Goal: Check status: Check status

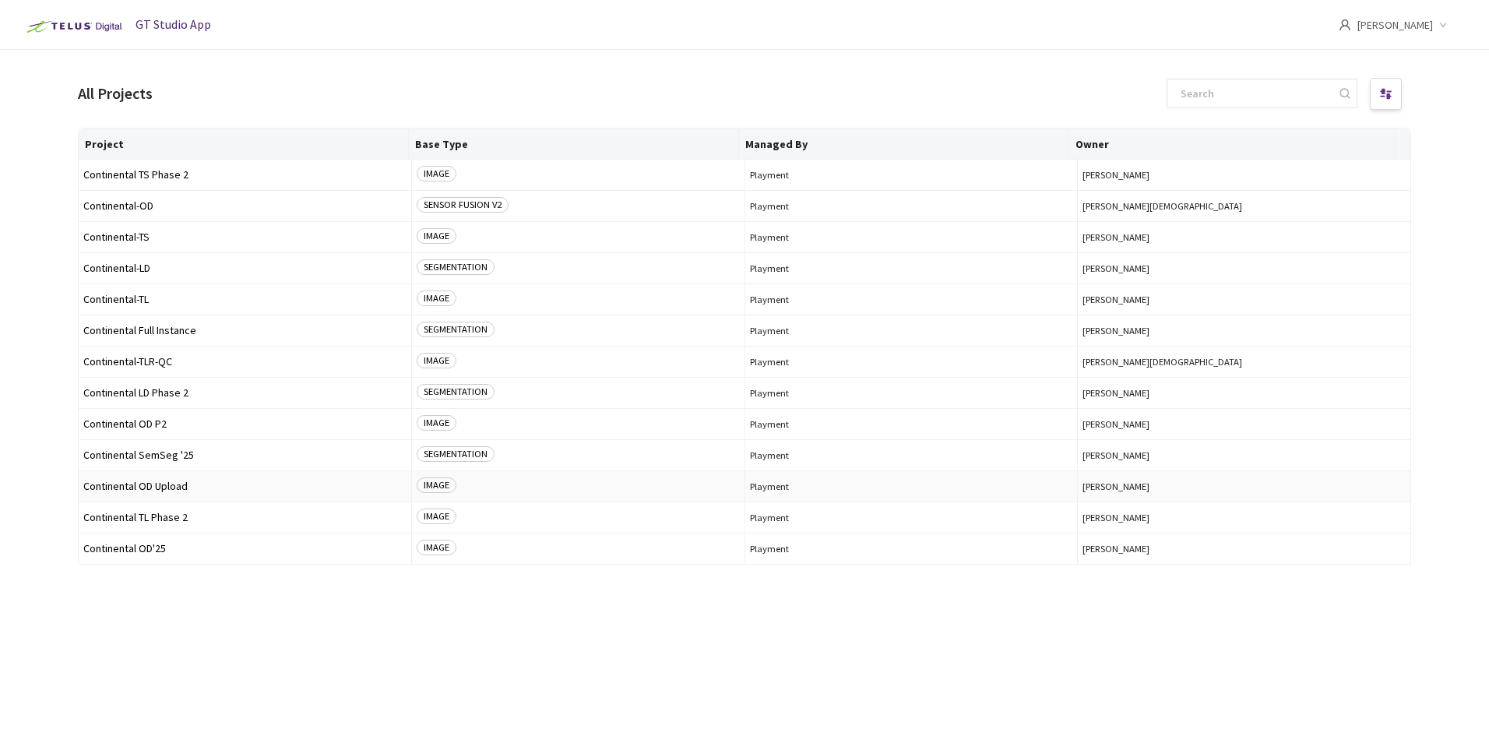
click at [173, 486] on span "Continental OD Upload" at bounding box center [244, 487] width 323 height 12
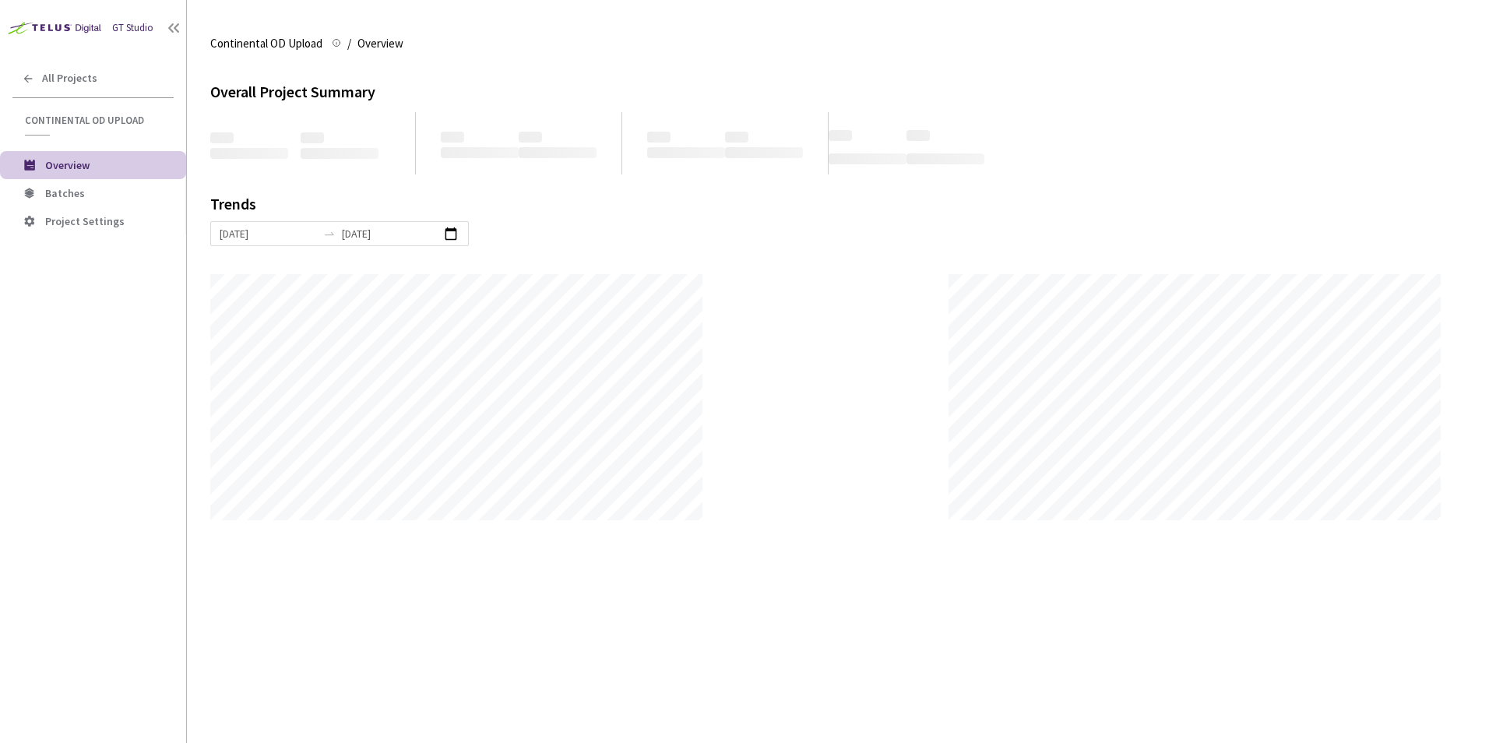
scroll to position [743, 1489]
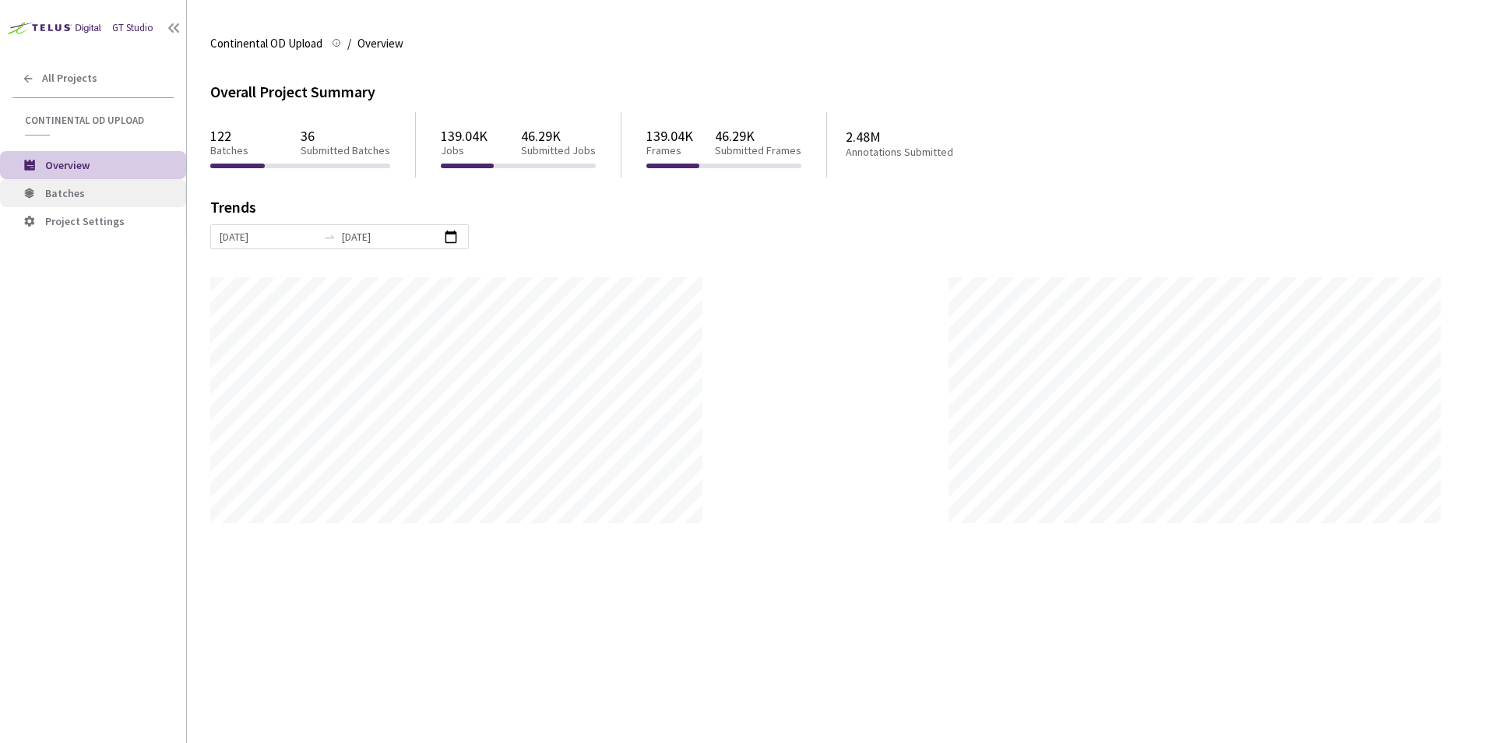
click at [74, 186] on span "Batches" at bounding box center [65, 193] width 40 height 14
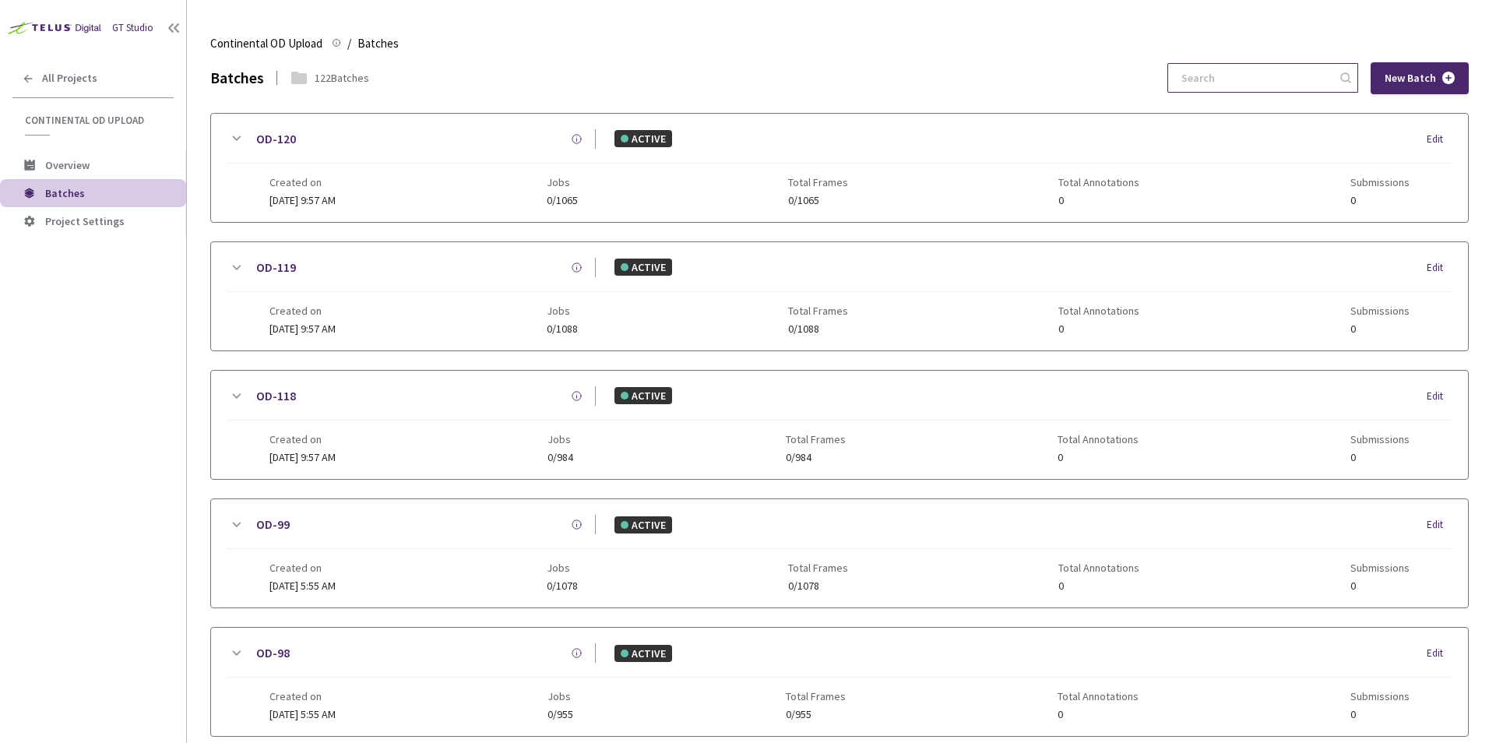
click at [1238, 75] on input at bounding box center [1255, 78] width 166 height 28
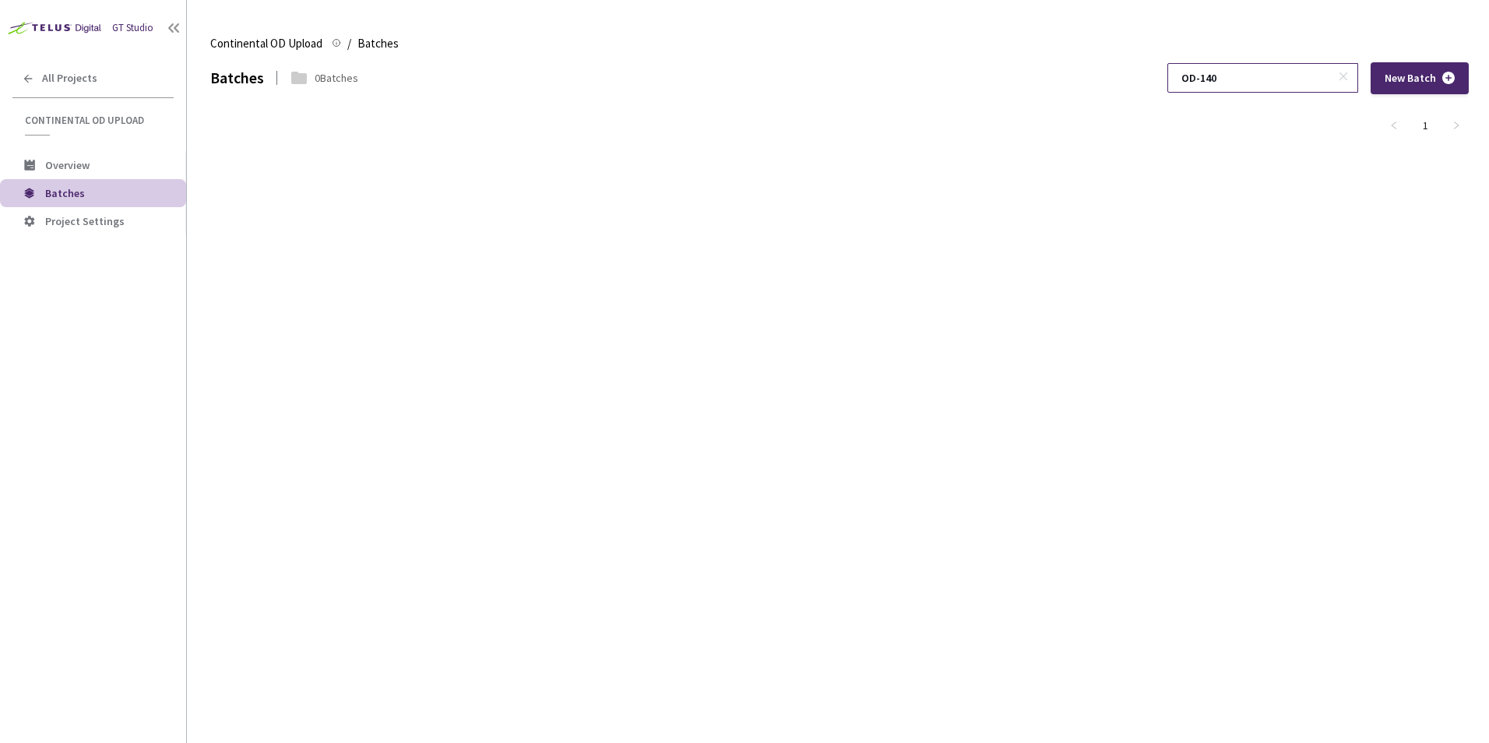
click at [1245, 79] on input "OD-140" at bounding box center [1255, 78] width 166 height 28
type input "OD-140"
click at [40, 82] on div "All Projects" at bounding box center [93, 78] width 186 height 32
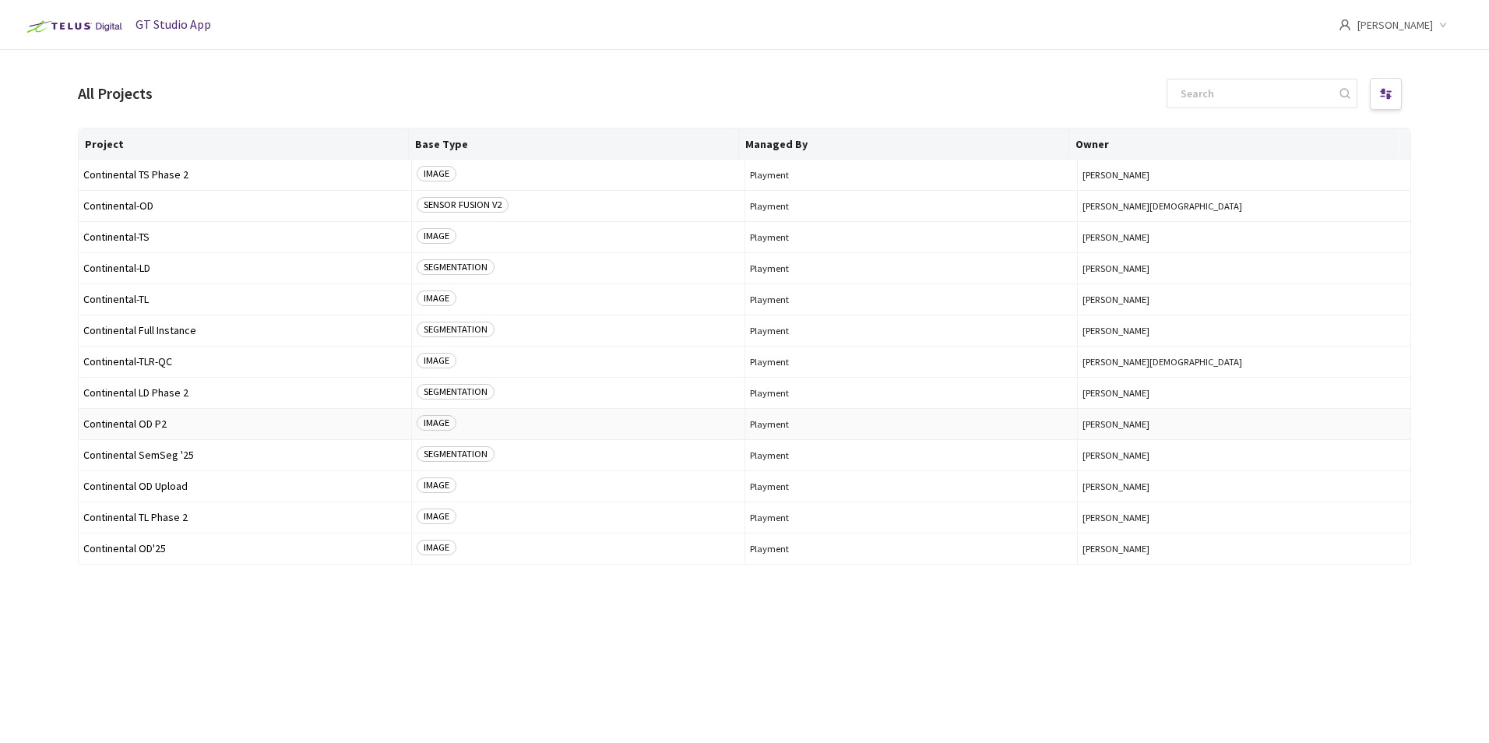
click at [173, 424] on span "Continental OD P2" at bounding box center [244, 424] width 323 height 12
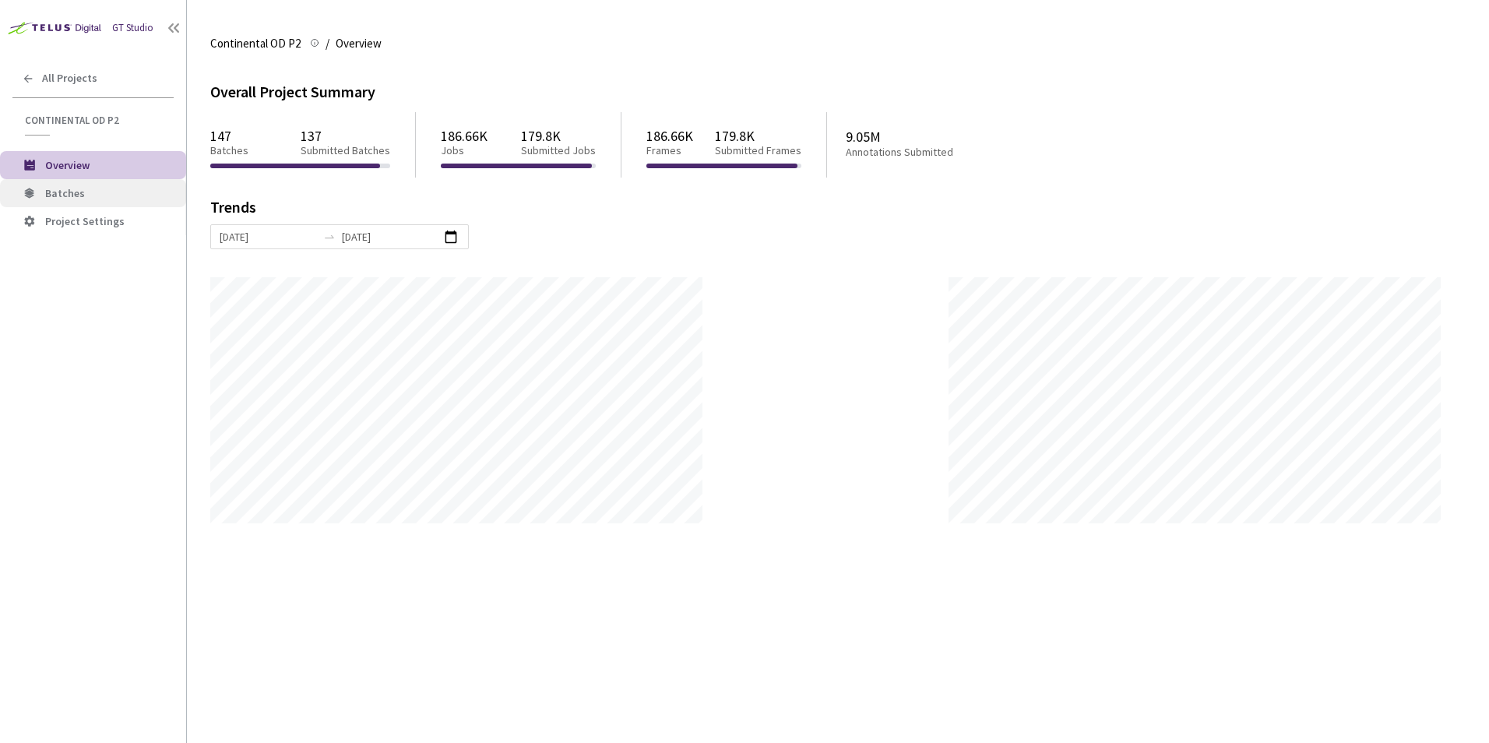
scroll to position [743, 1489]
click at [44, 195] on li "Batches" at bounding box center [93, 193] width 186 height 28
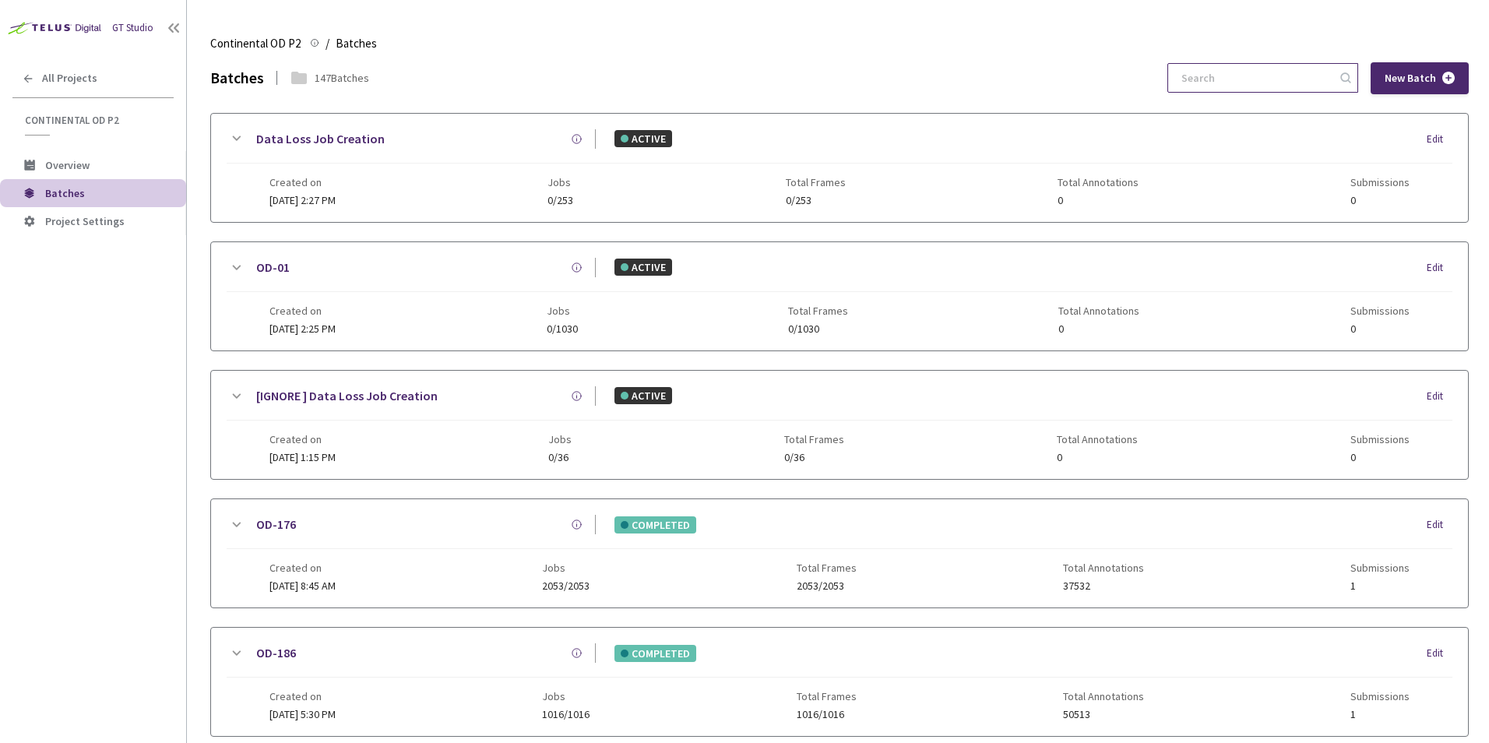
click at [1211, 80] on input at bounding box center [1255, 78] width 166 height 28
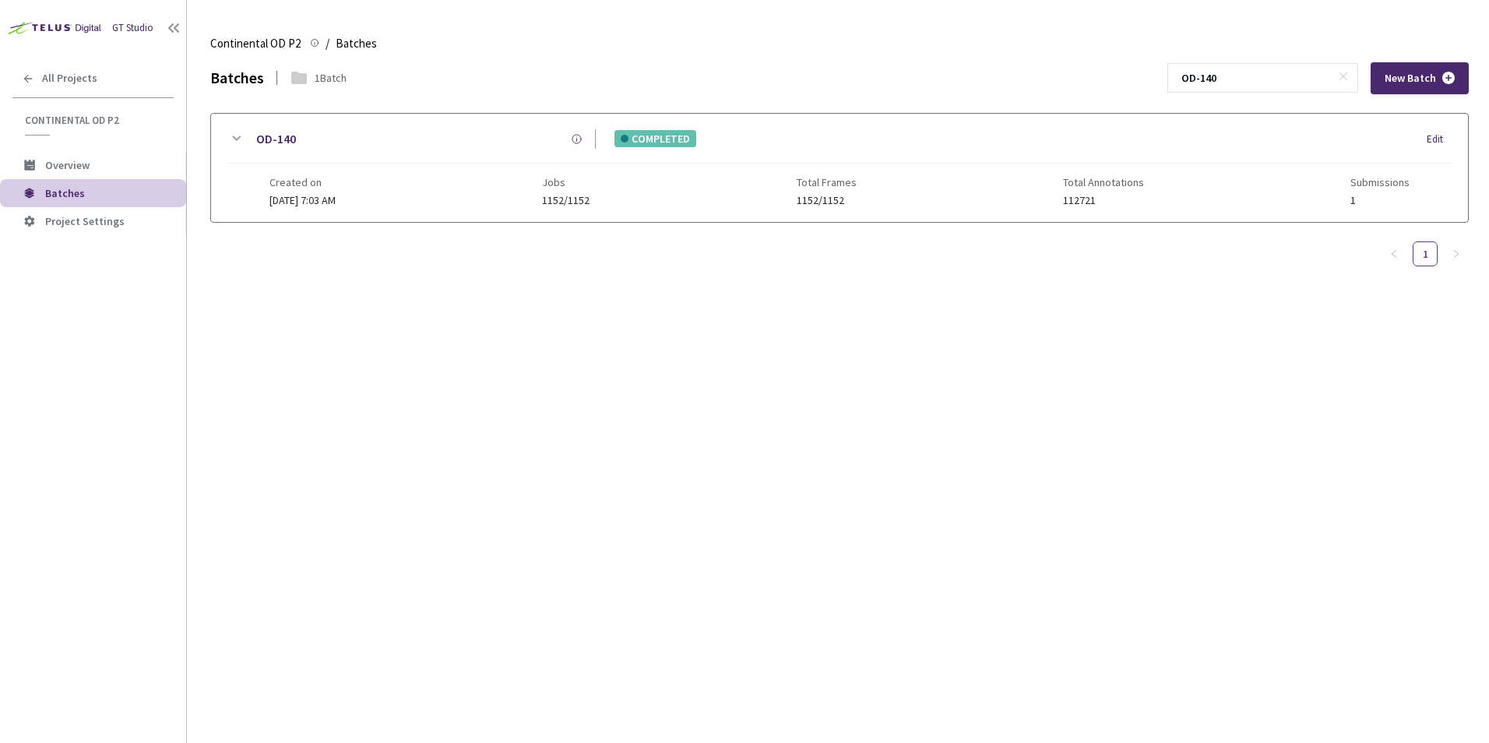
type input "OD-140"
click at [238, 137] on icon at bounding box center [236, 138] width 19 height 19
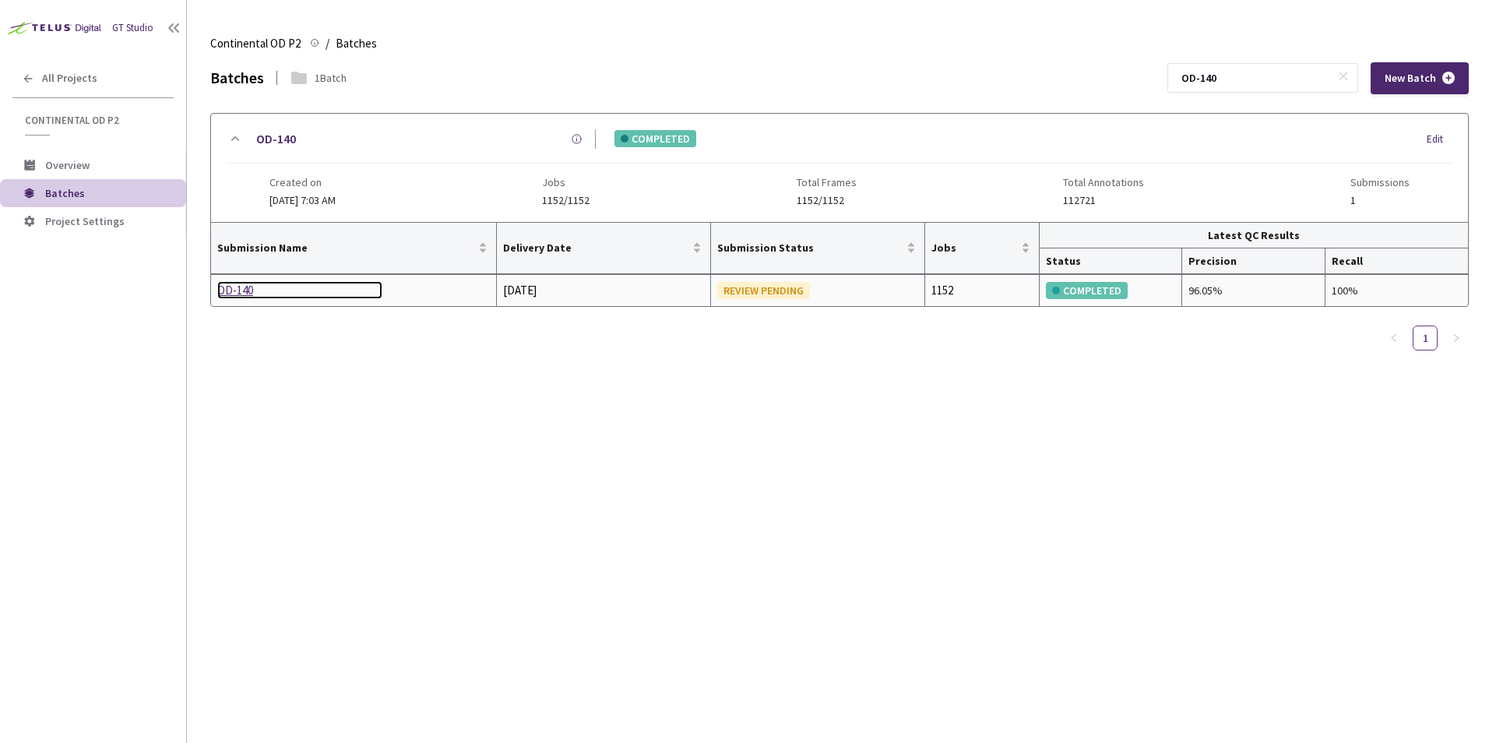
click at [241, 298] on div "OD-140" at bounding box center [299, 290] width 165 height 19
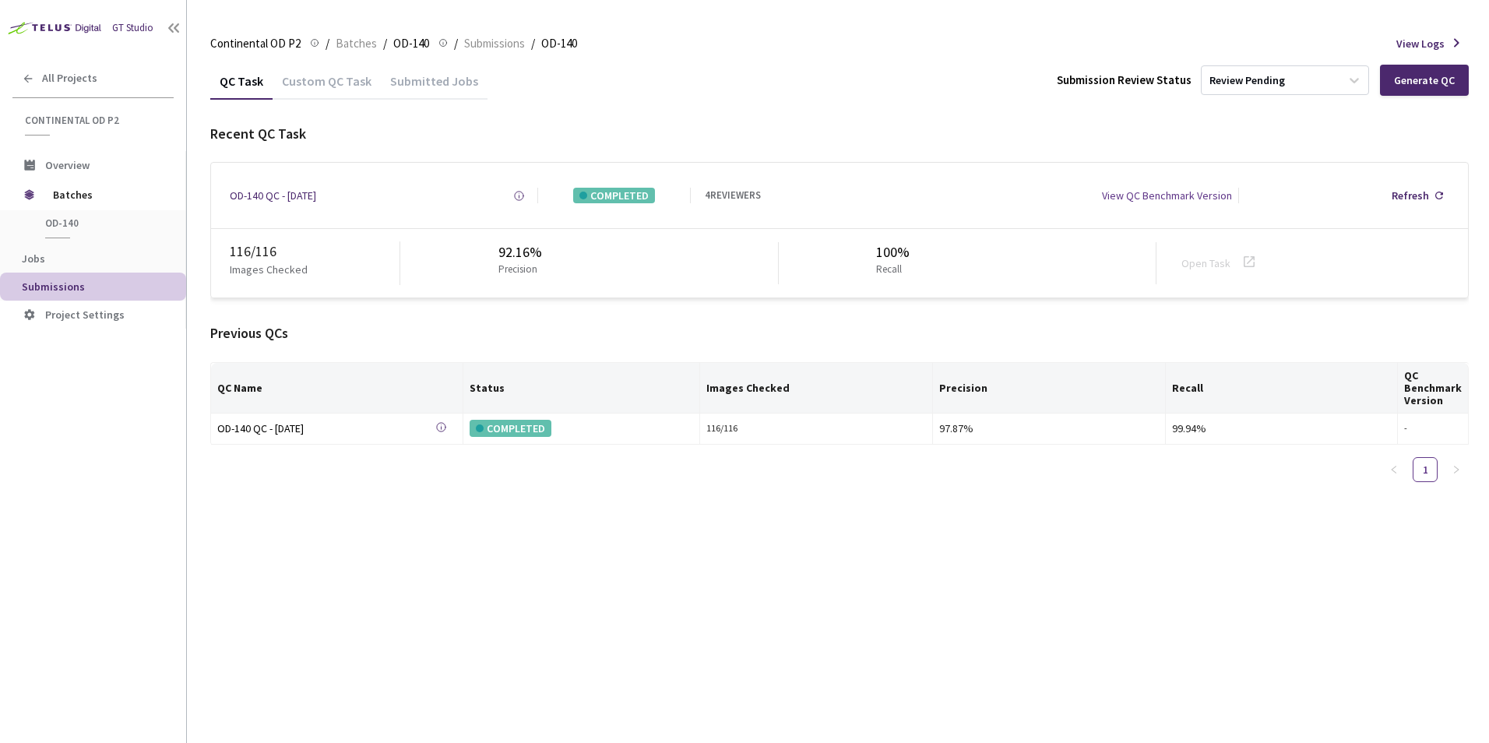
drag, startPoint x: 400, startPoint y: 90, endPoint x: 415, endPoint y: 86, distance: 16.3
click at [400, 90] on div "Submitted Jobs" at bounding box center [434, 86] width 107 height 26
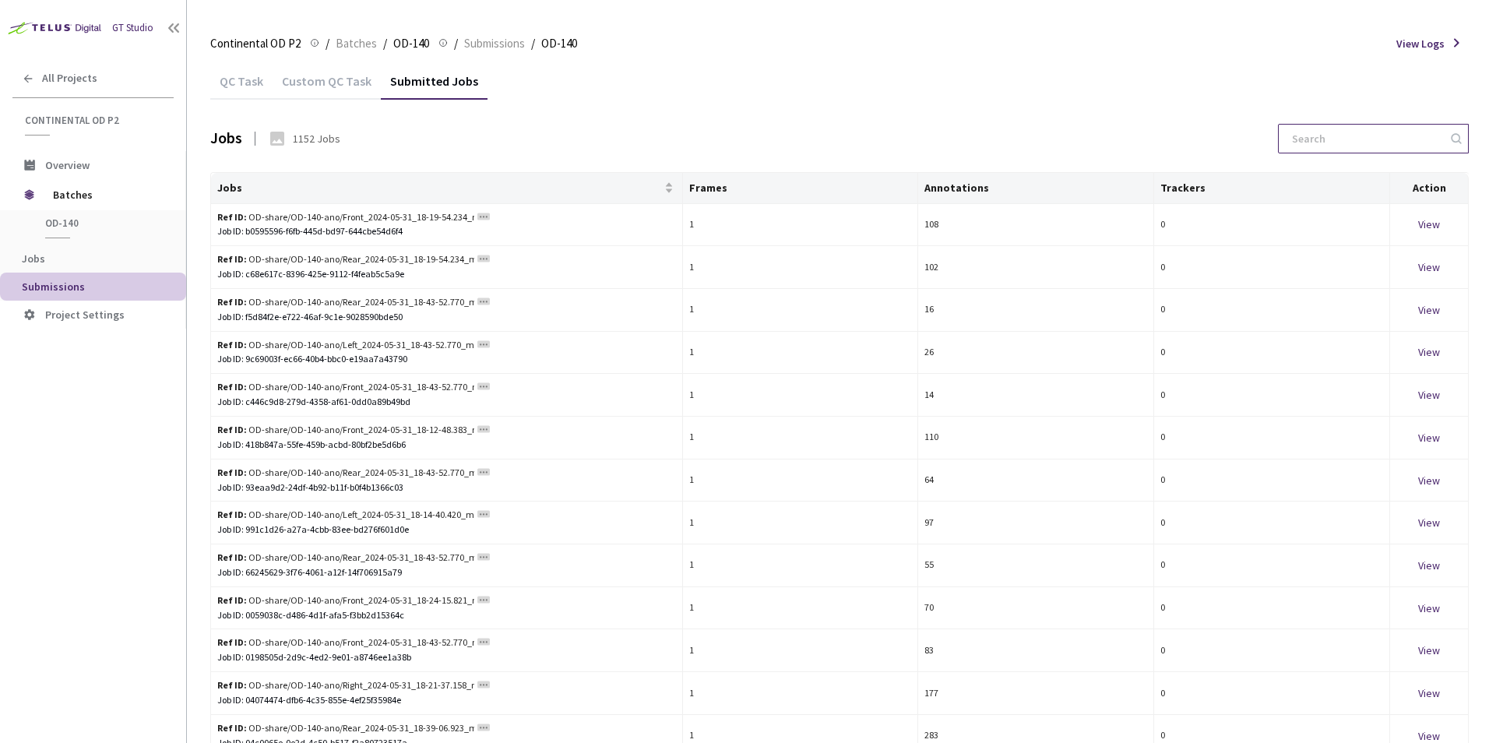
click at [1370, 142] on input at bounding box center [1366, 139] width 166 height 28
paste input "1717148688884315"
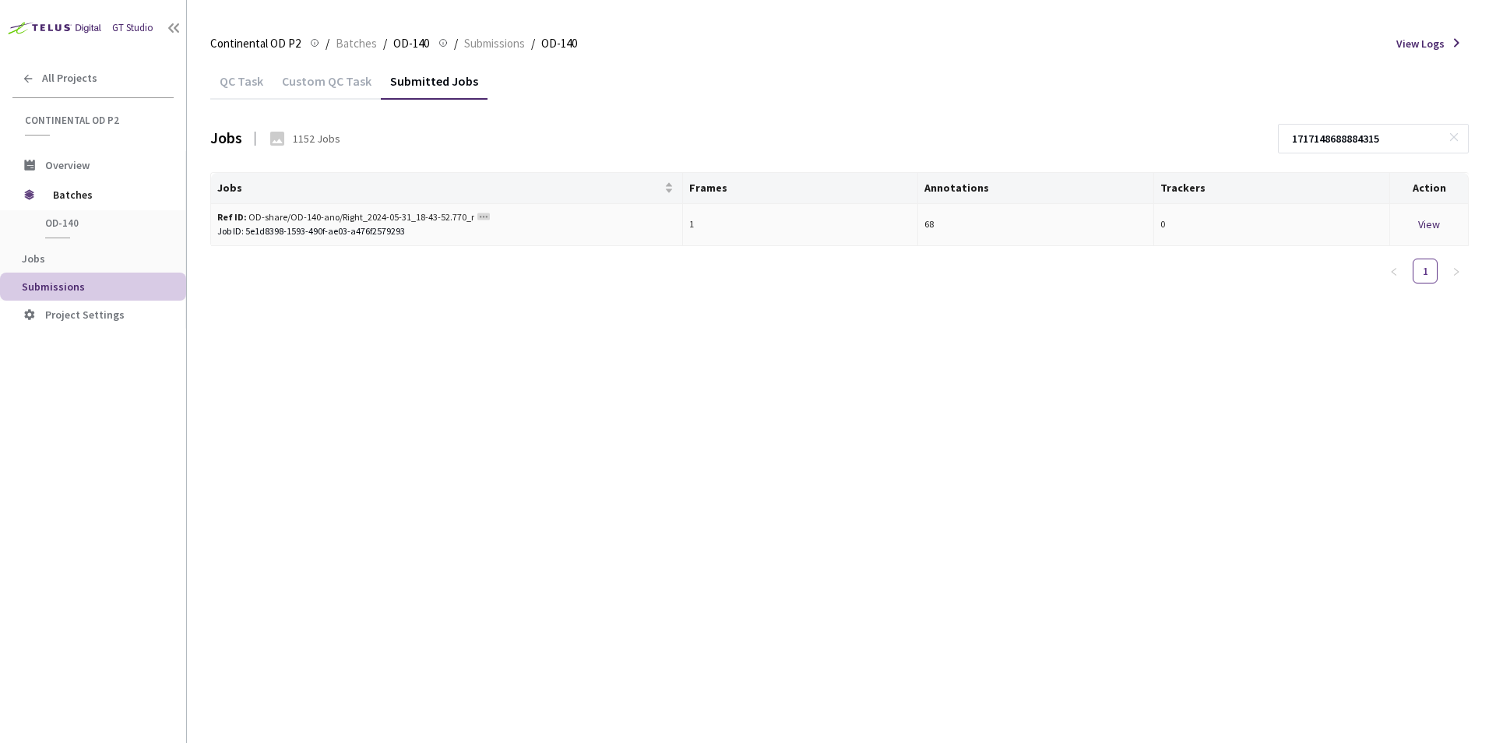
type input "1717148688884315"
click at [1432, 227] on div "View" at bounding box center [1429, 224] width 65 height 17
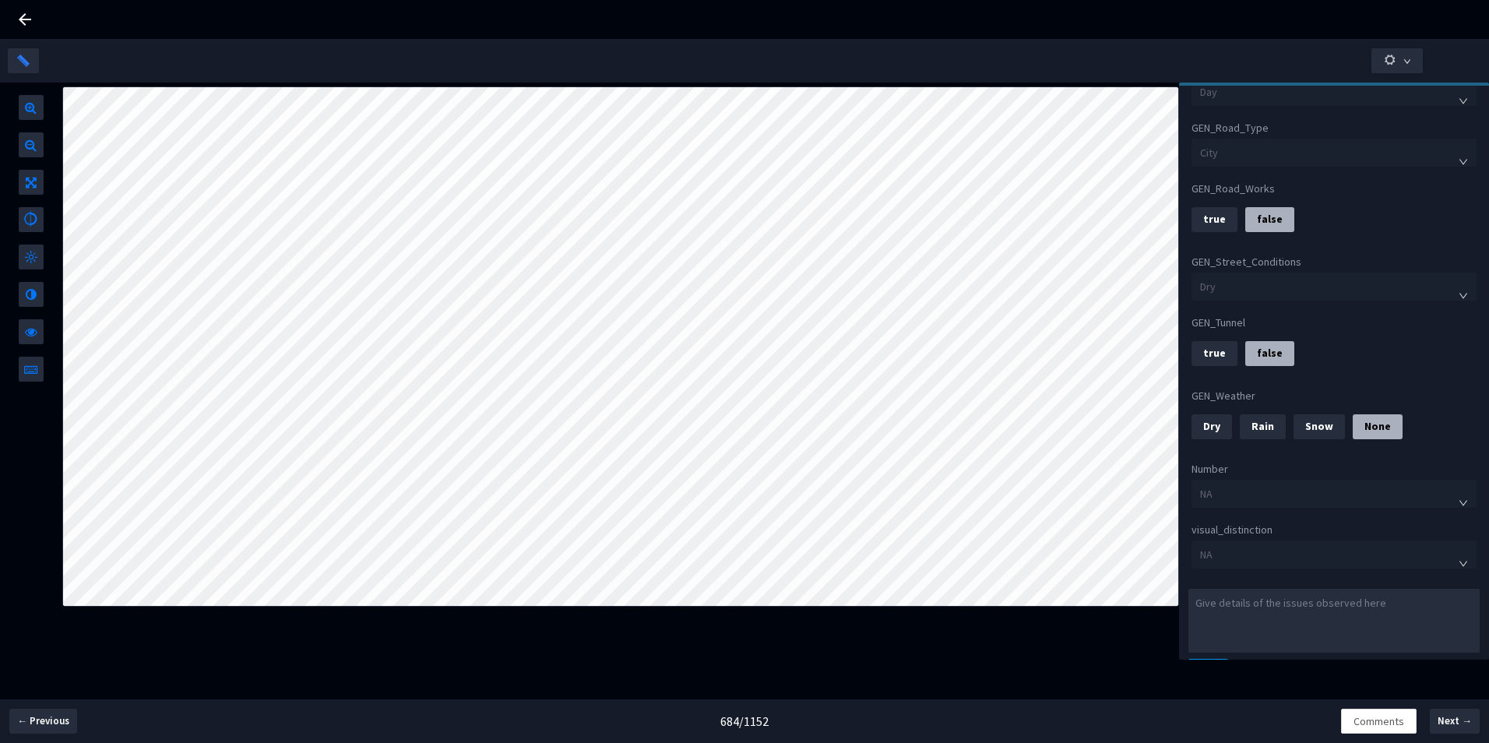
scroll to position [513, 0]
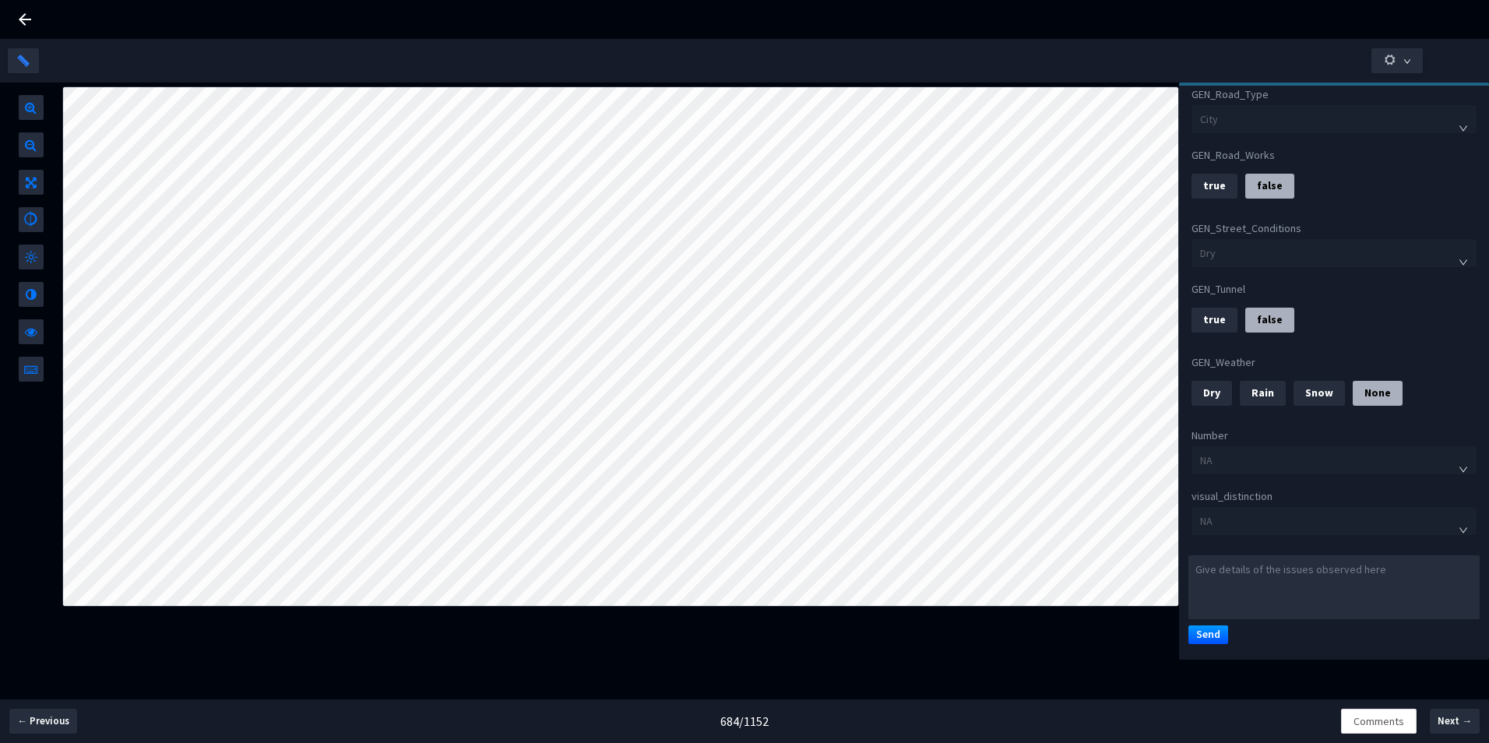
click at [26, 20] on icon at bounding box center [25, 19] width 12 height 12
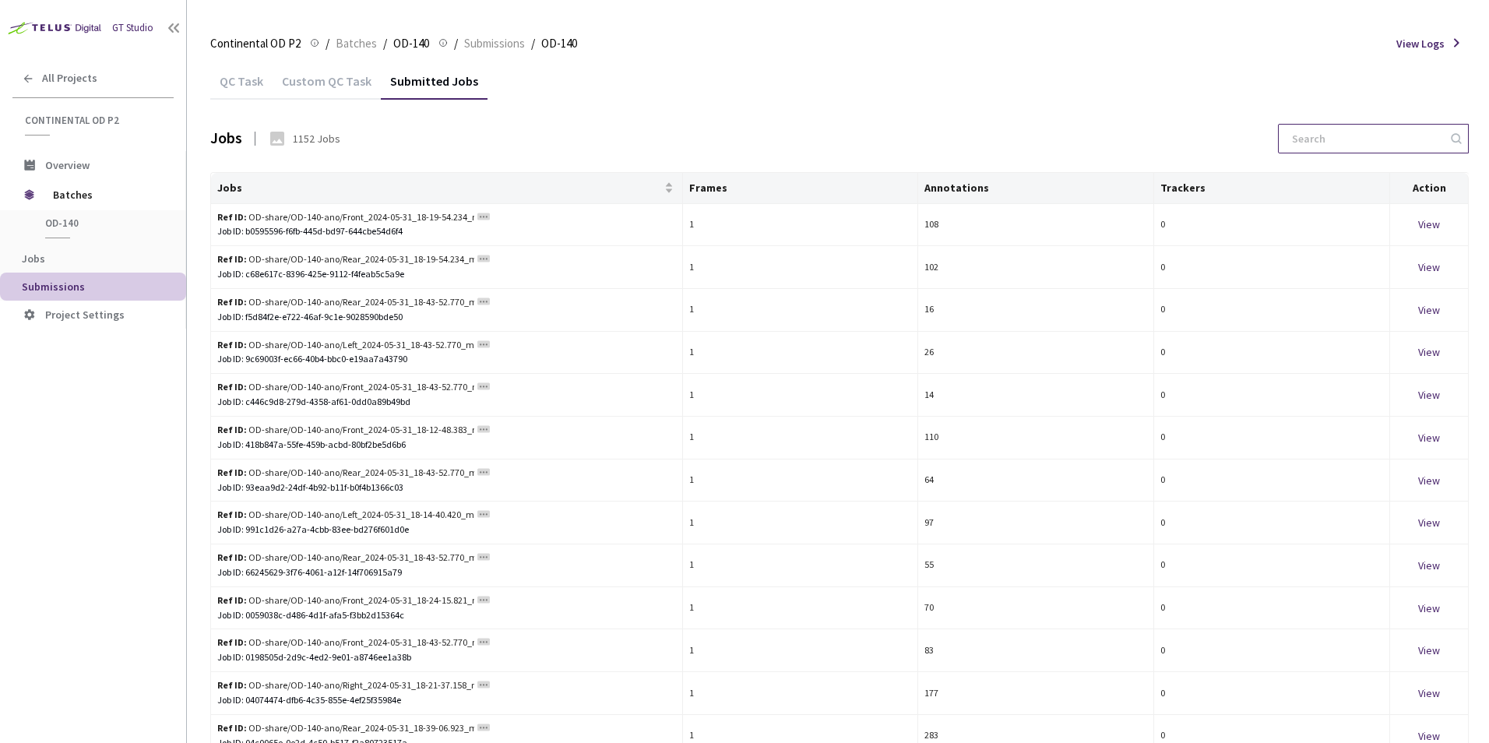
click at [1314, 147] on input at bounding box center [1366, 139] width 166 height 28
paste input "1717148688884315"
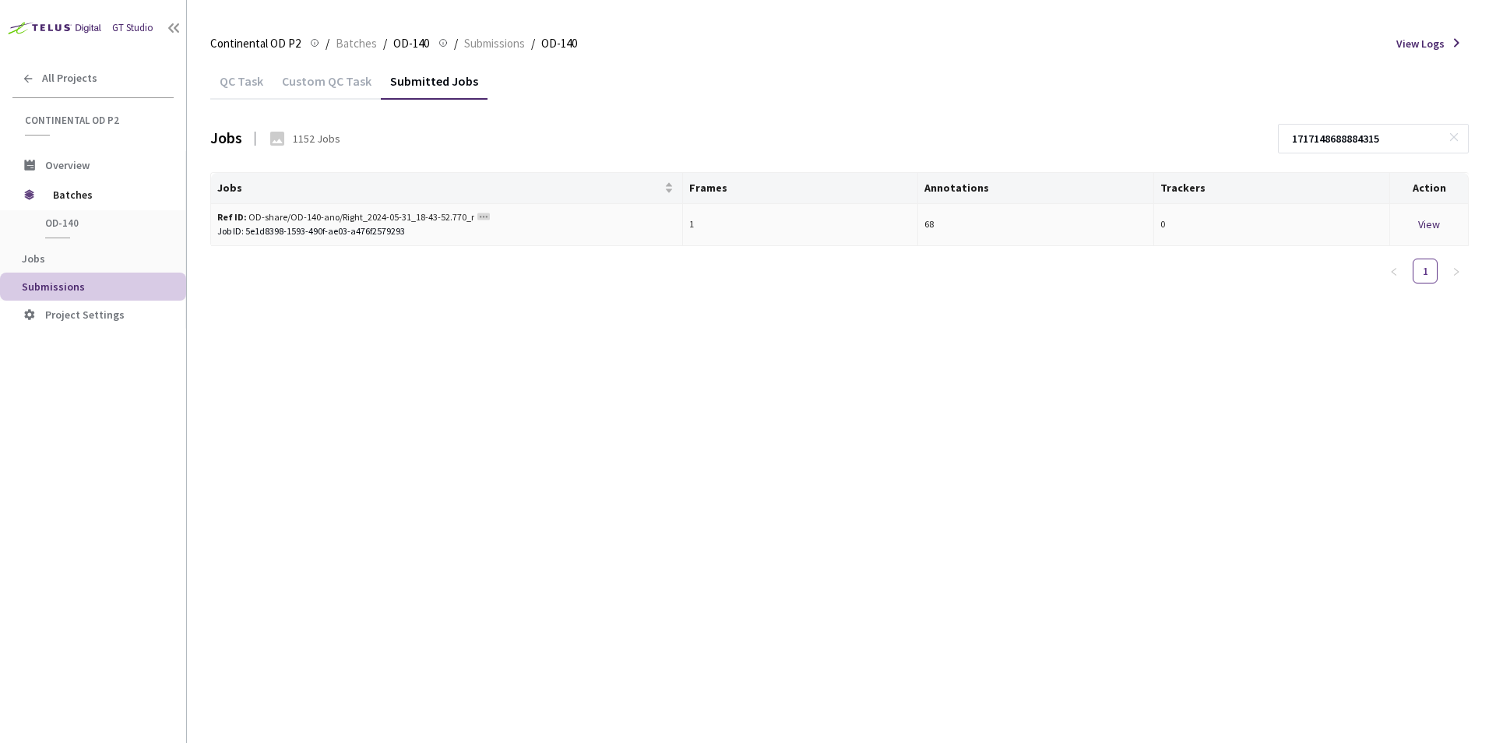
type input "1717148688884315"
click at [358, 219] on div "Ref ID: OD-share/OD-140-ano/Right_2024-05-31_18-43-52.770_measurement_SR_TLR_PV…" at bounding box center [345, 217] width 257 height 15
click at [1434, 228] on div "View" at bounding box center [1429, 224] width 65 height 17
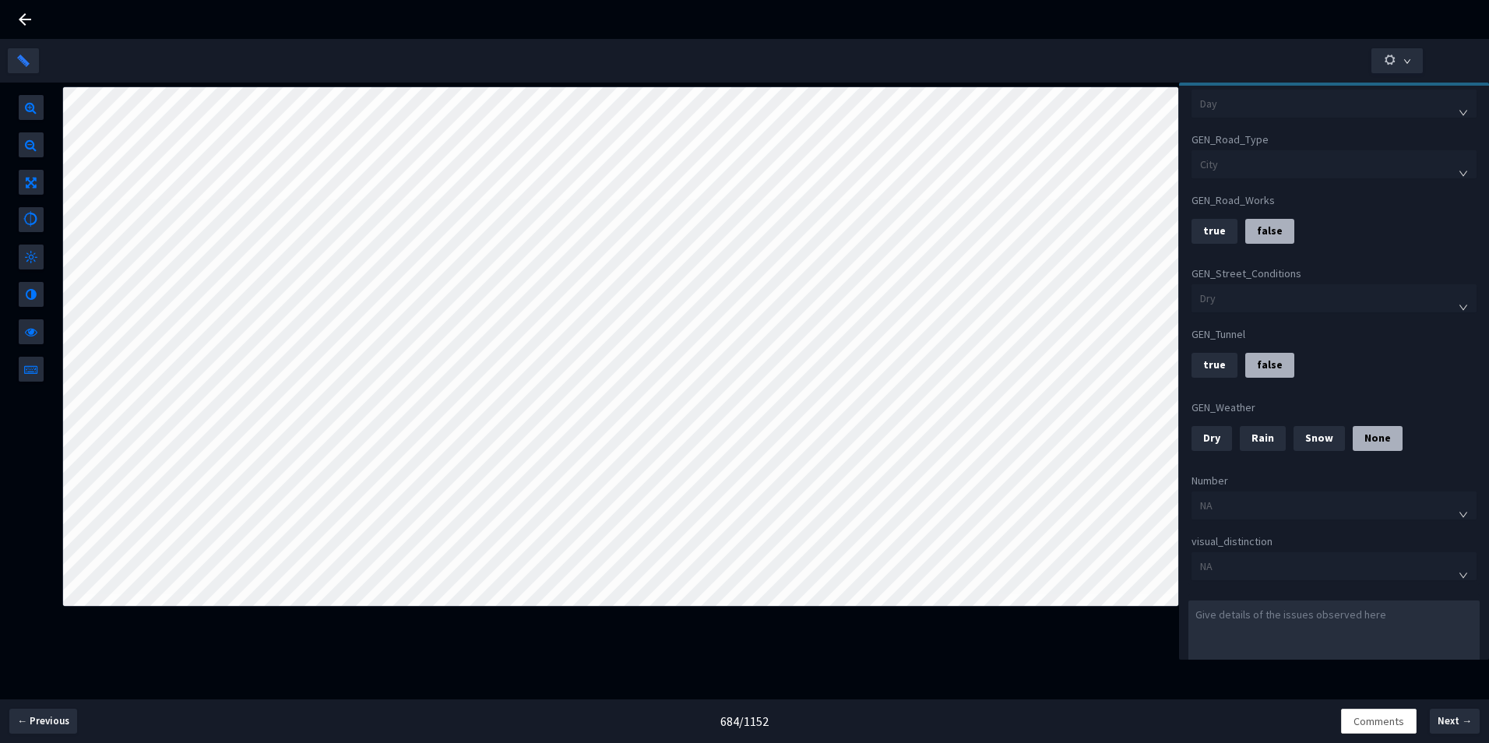
scroll to position [513, 0]
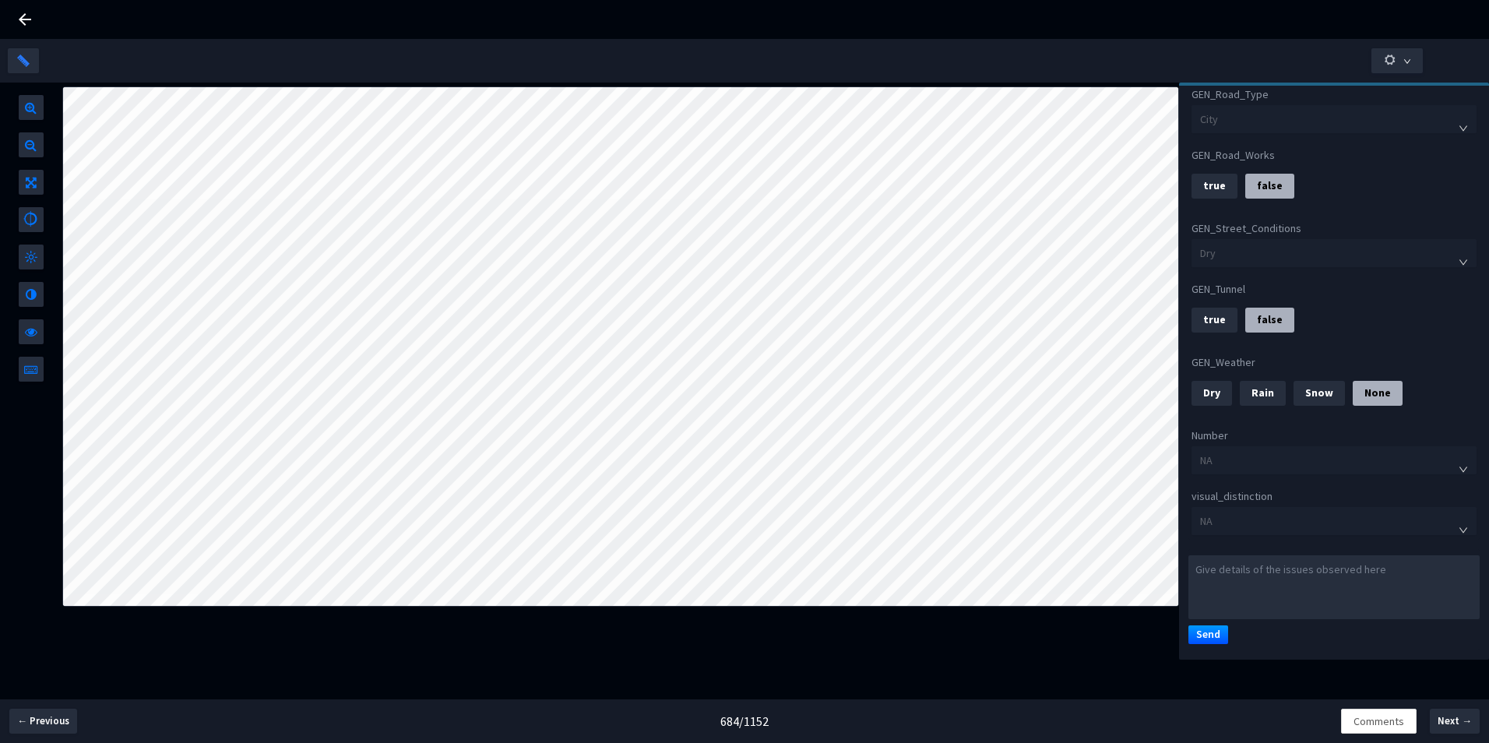
click at [1206, 383] on div "Dry" at bounding box center [1211, 392] width 17 height 23
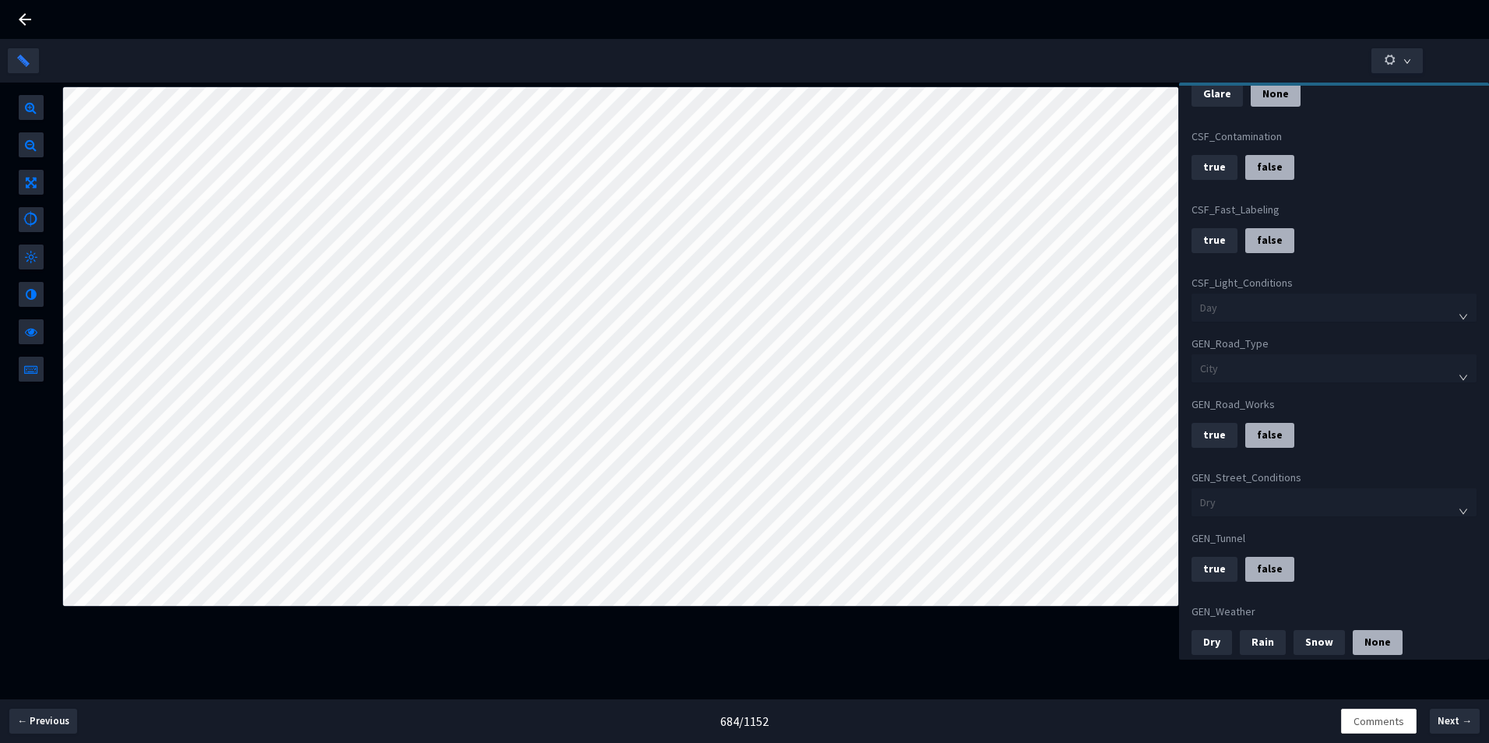
scroll to position [279, 0]
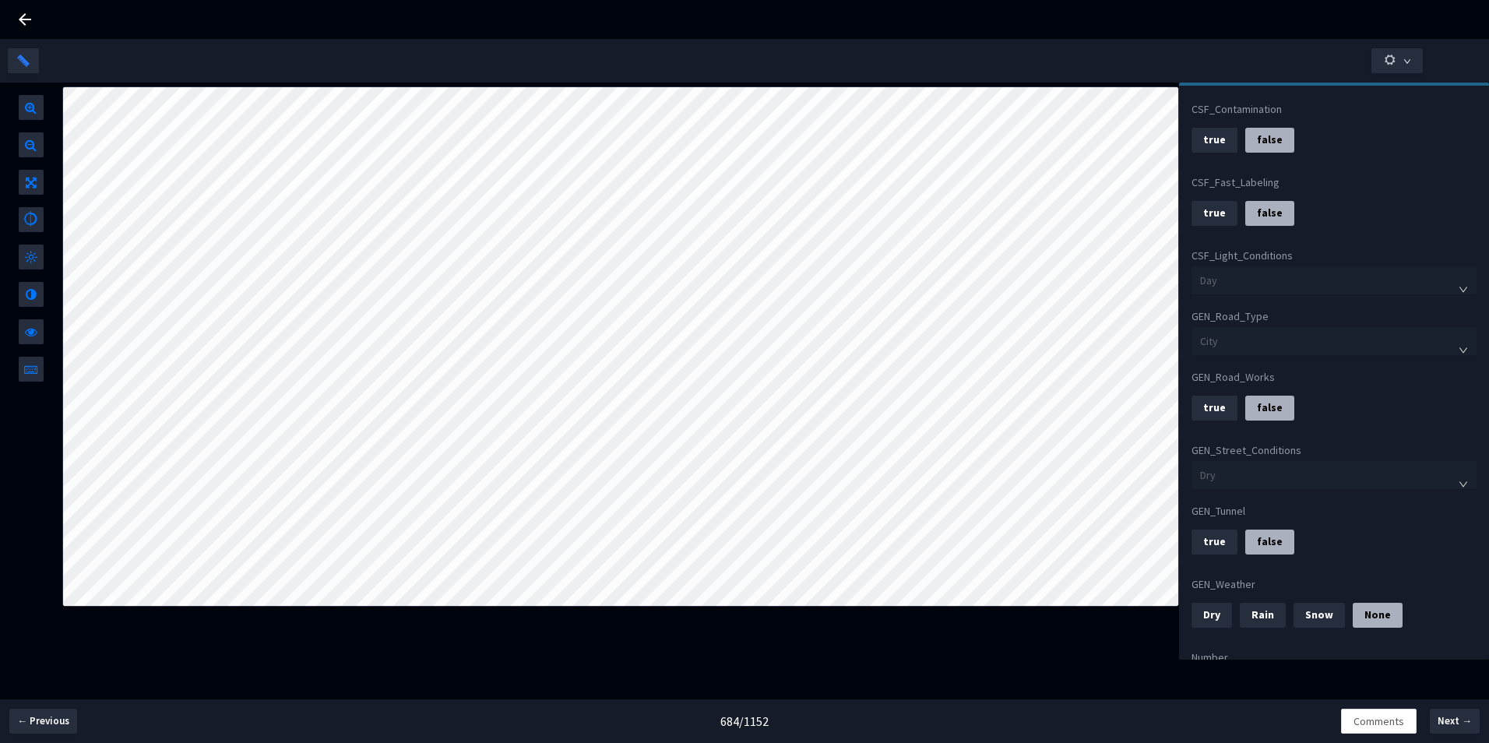
click at [1443, 485] on span "Dry" at bounding box center [1334, 474] width 268 height 23
click at [23, 19] on icon at bounding box center [25, 19] width 12 height 12
